Goal: Find specific page/section: Find specific page/section

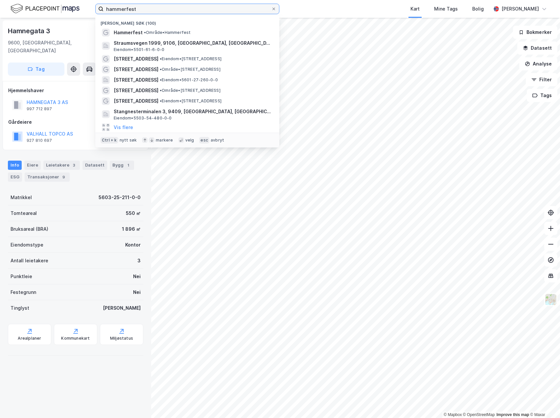
drag, startPoint x: 256, startPoint y: 9, endPoint x: 142, endPoint y: 12, distance: 114.1
click at [142, 12] on input "hammerfest" at bounding box center [188, 9] width 168 height 10
drag, startPoint x: 138, startPoint y: 12, endPoint x: 82, endPoint y: 6, distance: 55.8
click at [82, 6] on div "hammerfest Nylige søk (100) Hammerfest • Område • Hammerfest Straumsvegen 1999,…" at bounding box center [280, 9] width 560 height 18
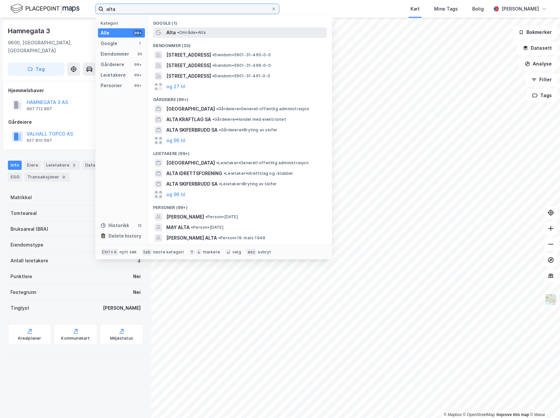
type input "alta"
click at [168, 29] on span "Alta" at bounding box center [171, 33] width 10 height 8
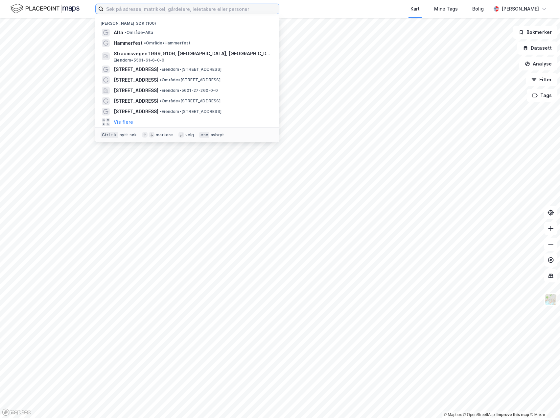
click at [194, 10] on input at bounding box center [192, 9] width 176 height 10
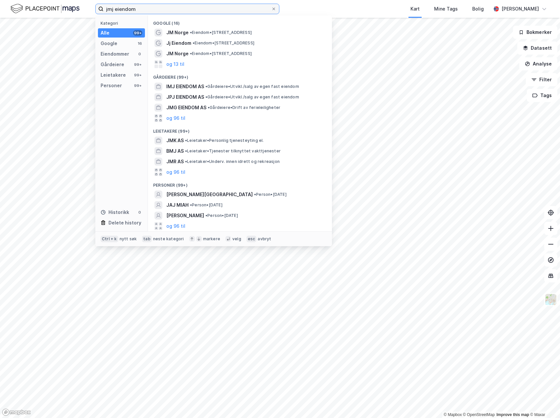
drag, startPoint x: 150, startPoint y: 9, endPoint x: 63, endPoint y: 9, distance: 86.5
click at [63, 9] on div "jmj eiendom Kategori Alle 99+ Google 16 Eiendommer 0 Gårdeiere 99+ Leietakere 9…" at bounding box center [280, 9] width 560 height 18
type input "alta"
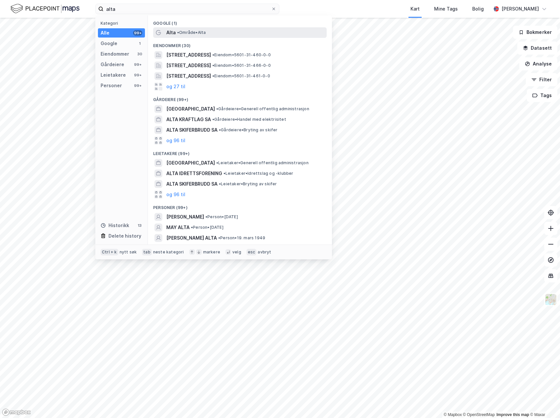
click at [192, 32] on span "• Område • [GEOGRAPHIC_DATA]" at bounding box center [191, 32] width 29 height 5
